Goal: Task Accomplishment & Management: Use online tool/utility

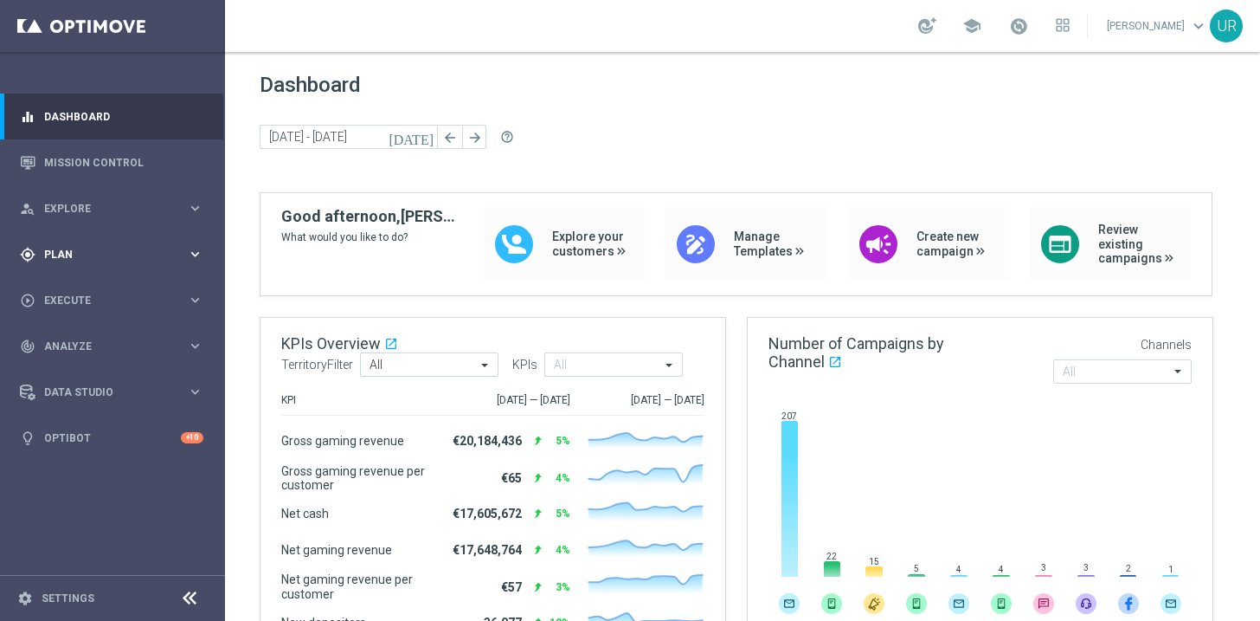
click at [197, 251] on icon "keyboard_arrow_right" at bounding box center [195, 254] width 16 height 16
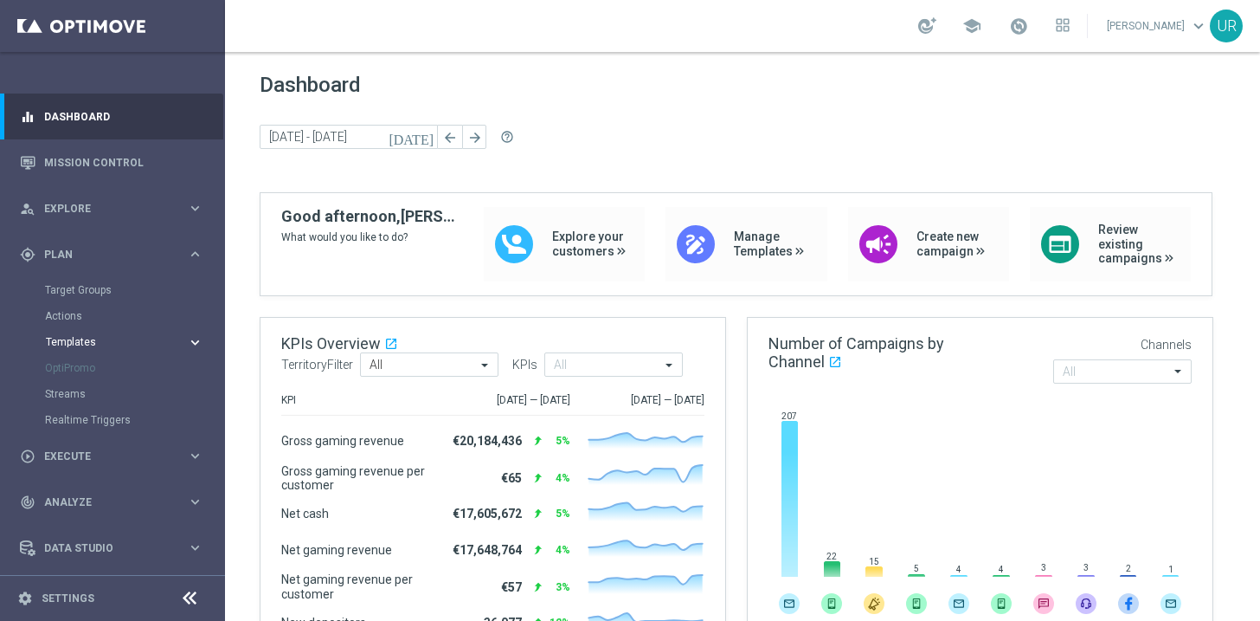
click at [190, 339] on icon "keyboard_arrow_right" at bounding box center [195, 342] width 16 height 16
click at [93, 365] on link "Optimail" at bounding box center [117, 368] width 126 height 14
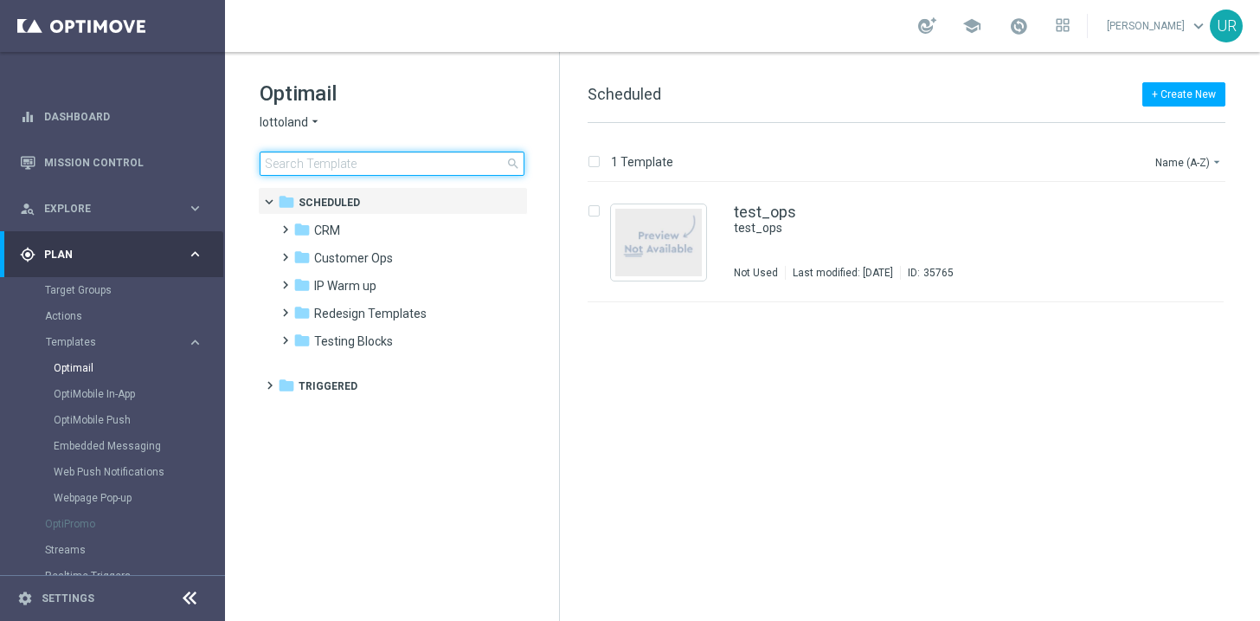
click at [358, 172] on input at bounding box center [392, 163] width 265 height 24
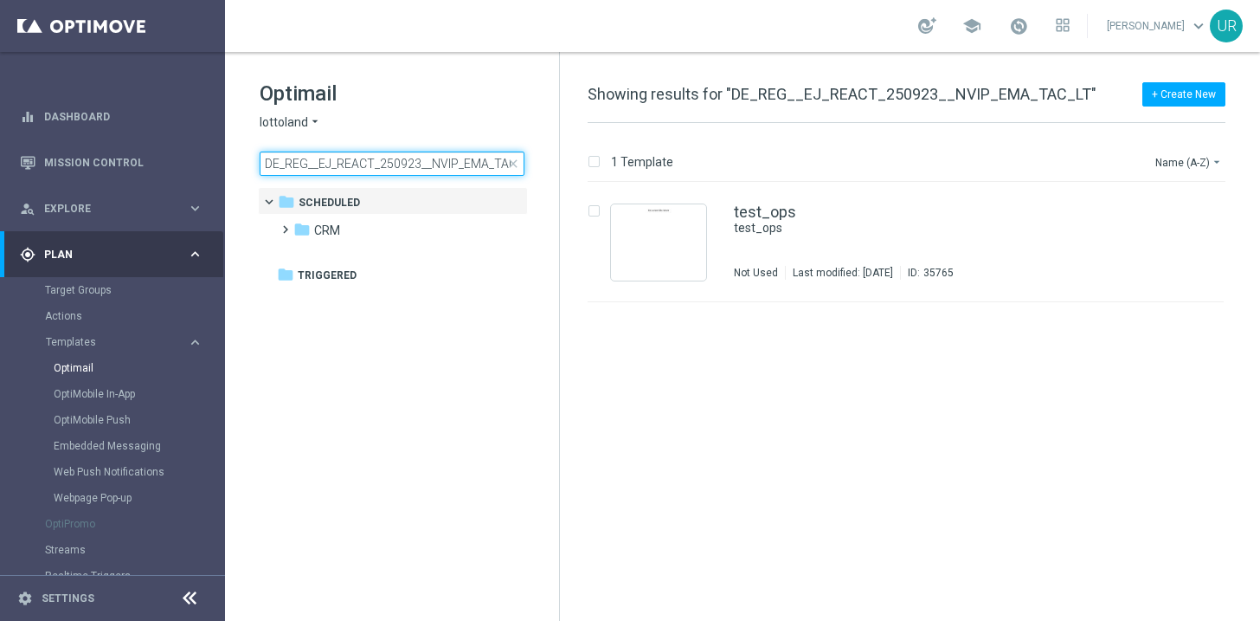
scroll to position [0, 21]
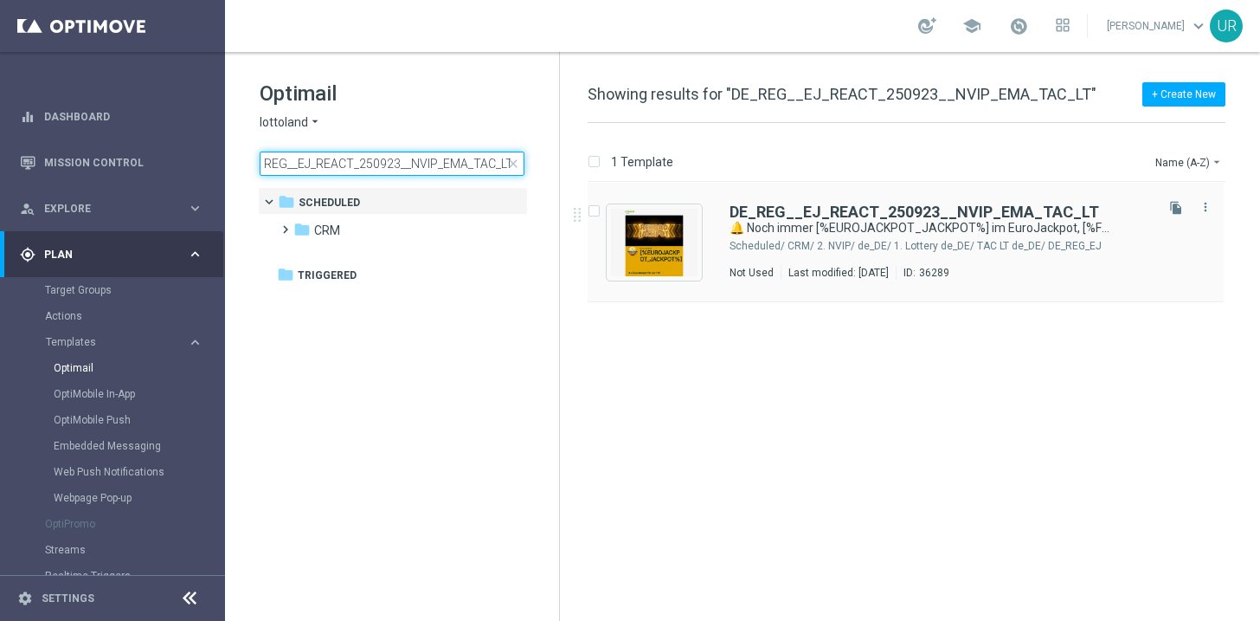
type input "DE_REG__EJ_REACT_250923__NVIP_EMA_TAC_LT"
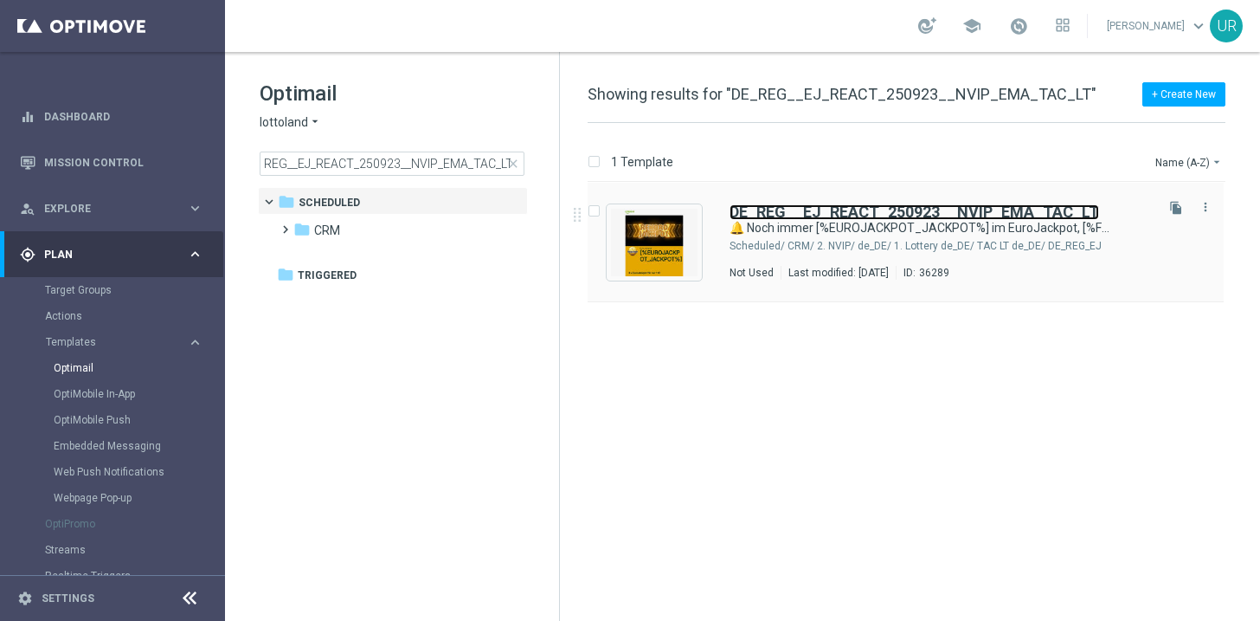
click at [786, 210] on b "DE_REG__EJ_REACT_250923__NVIP_EMA_TAC_LT" at bounding box center [915, 212] width 370 height 18
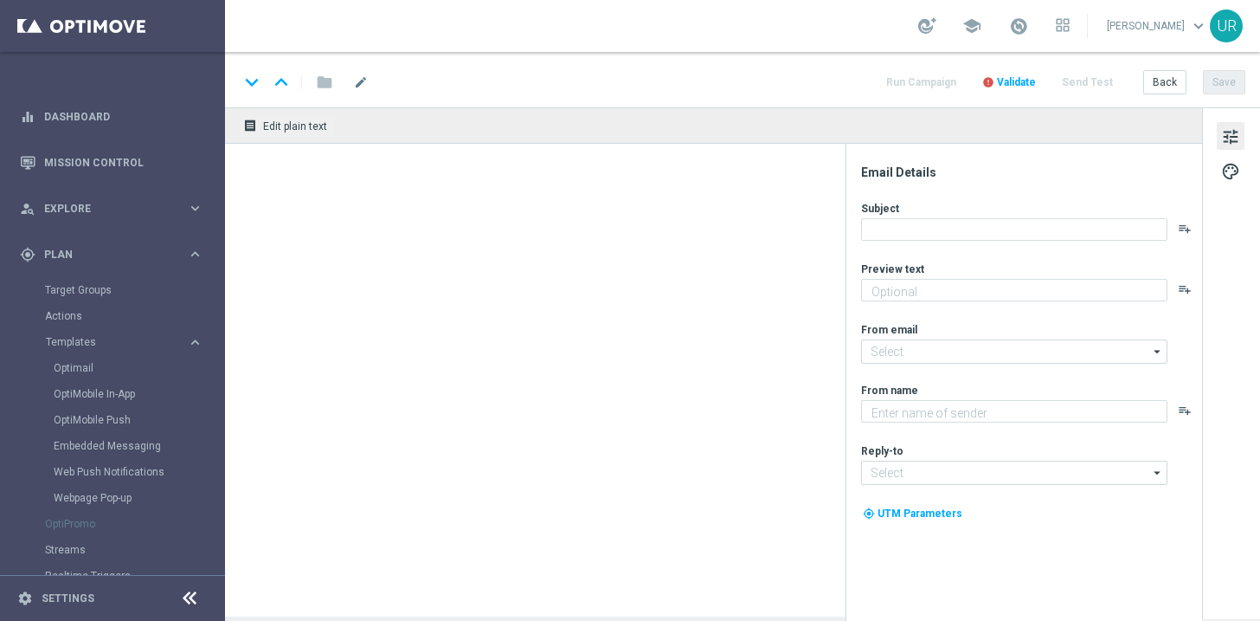
type textarea "Nur 1 € für deine Gewinnchancen."
type input "mail@crm.lottoland.com"
type textarea "Lottoland"
type input "service@lottoland.com"
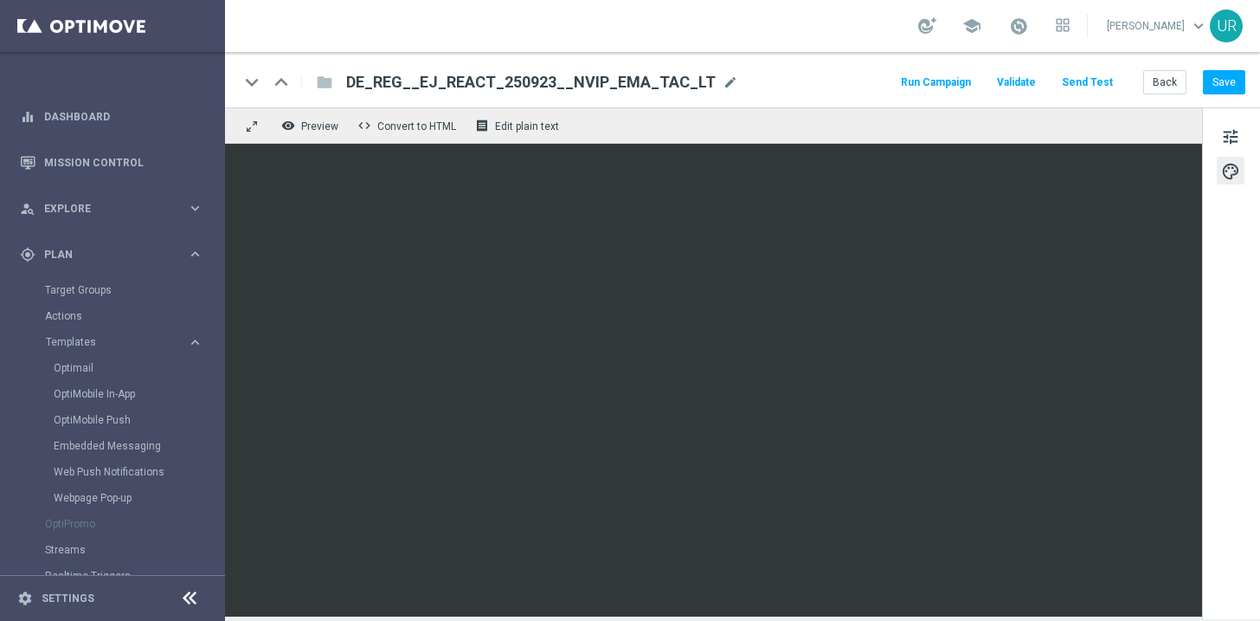
click at [1110, 76] on button "Send Test" at bounding box center [1088, 82] width 56 height 23
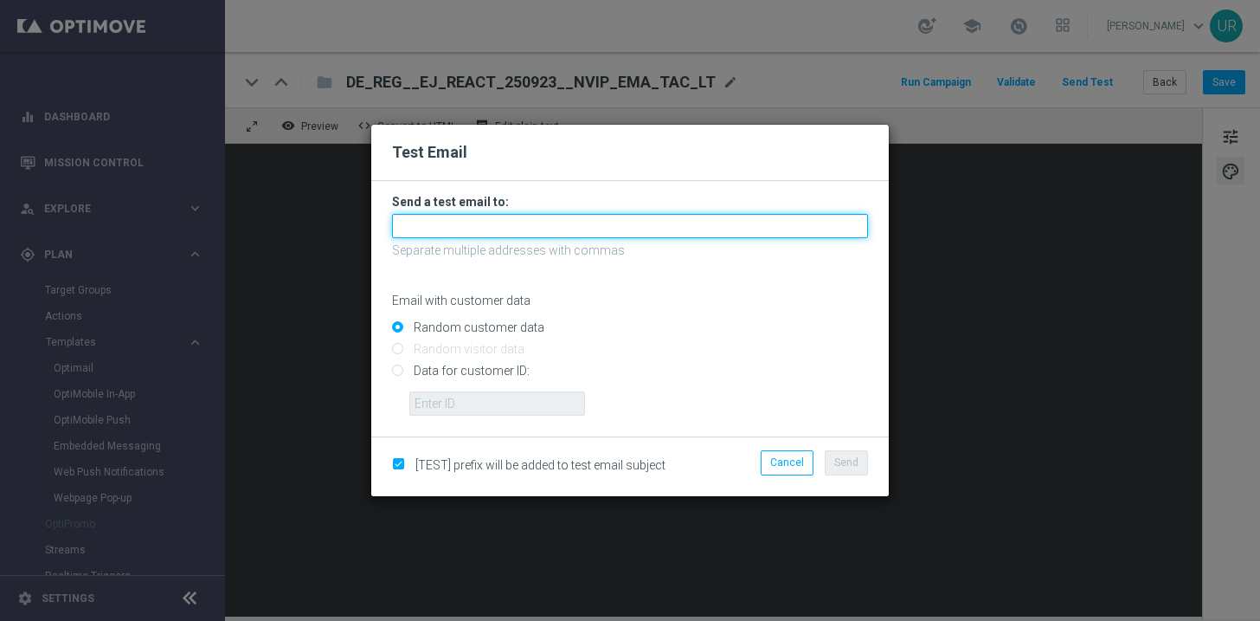
click at [810, 220] on input "text" at bounding box center [630, 226] width 476 height 24
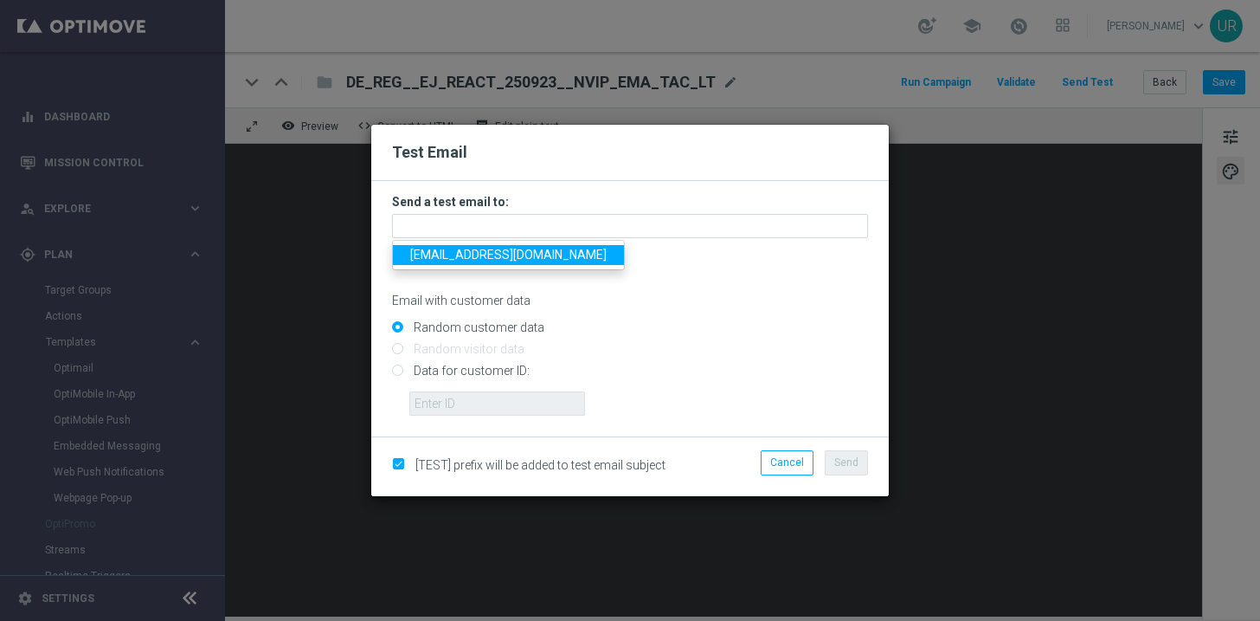
click at [448, 255] on span "ulrikarosendahl68@gmail.com" at bounding box center [508, 255] width 197 height 14
type input "ulrikarosendahl68@gmail.com"
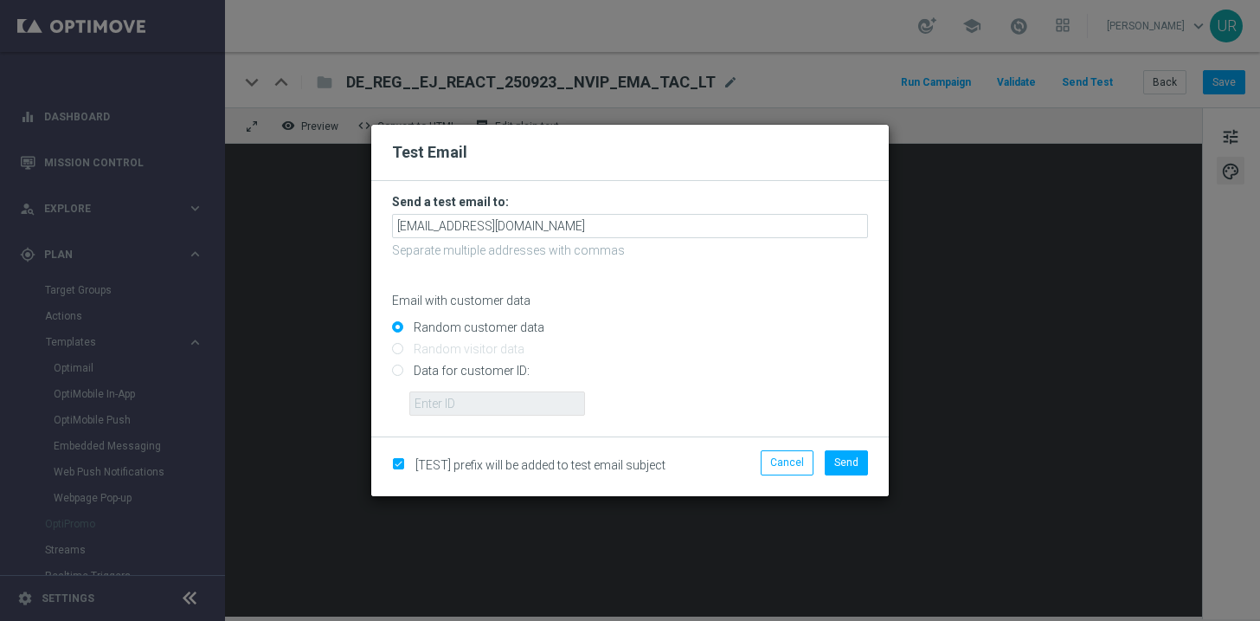
click at [395, 372] on input "Data for customer ID:" at bounding box center [630, 378] width 476 height 24
radio input "true"
click at [451, 398] on input "text" at bounding box center [497, 403] width 176 height 24
paste input "222634736"
type input "222634736"
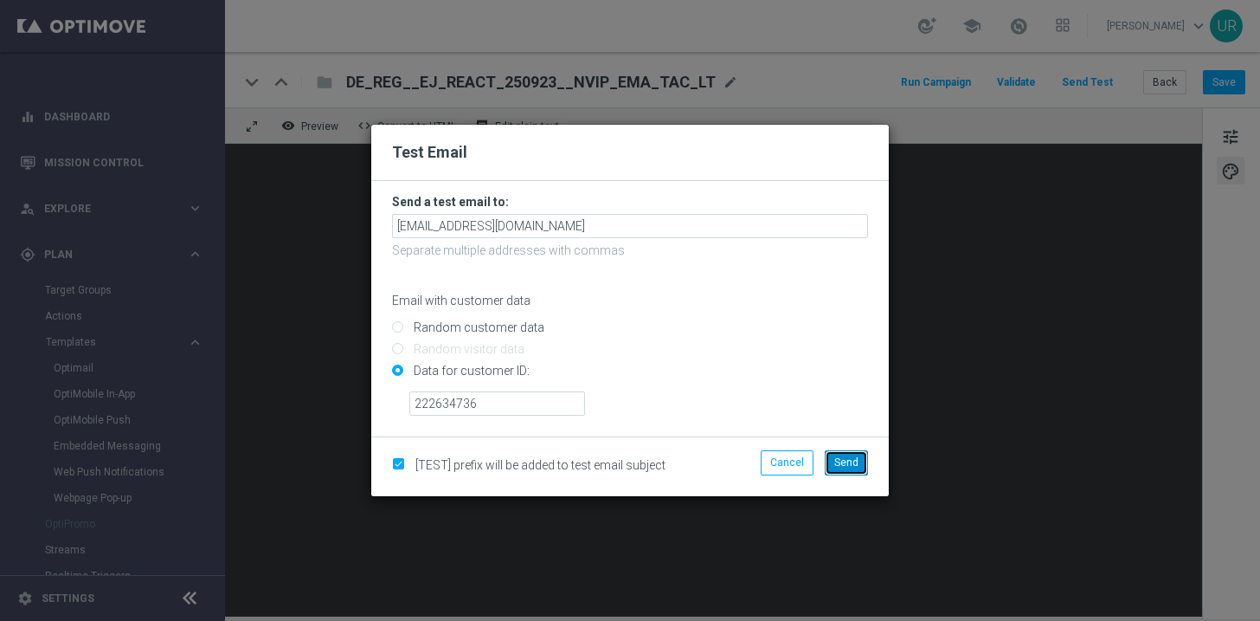
click at [852, 462] on span "Send" at bounding box center [847, 462] width 24 height 12
